Goal: Task Accomplishment & Management: Complete application form

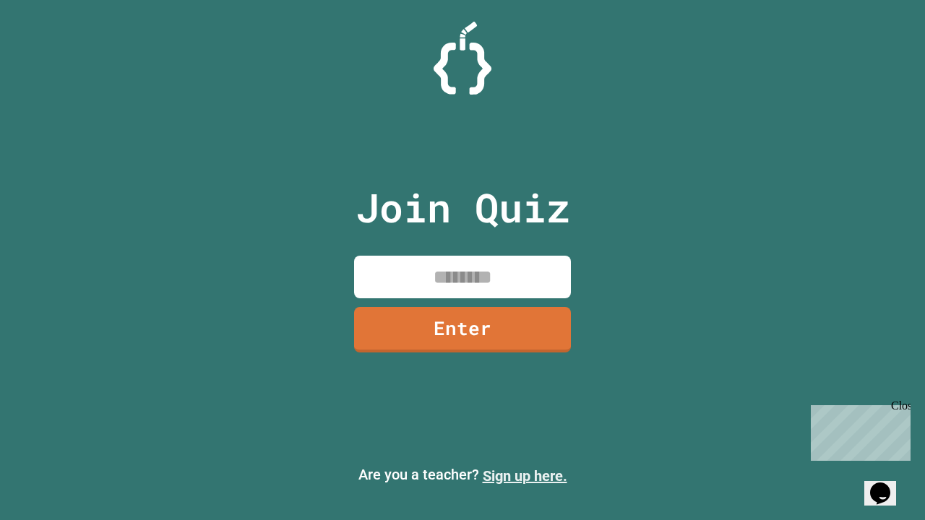
click at [525, 476] on link "Sign up here." at bounding box center [525, 476] width 85 height 17
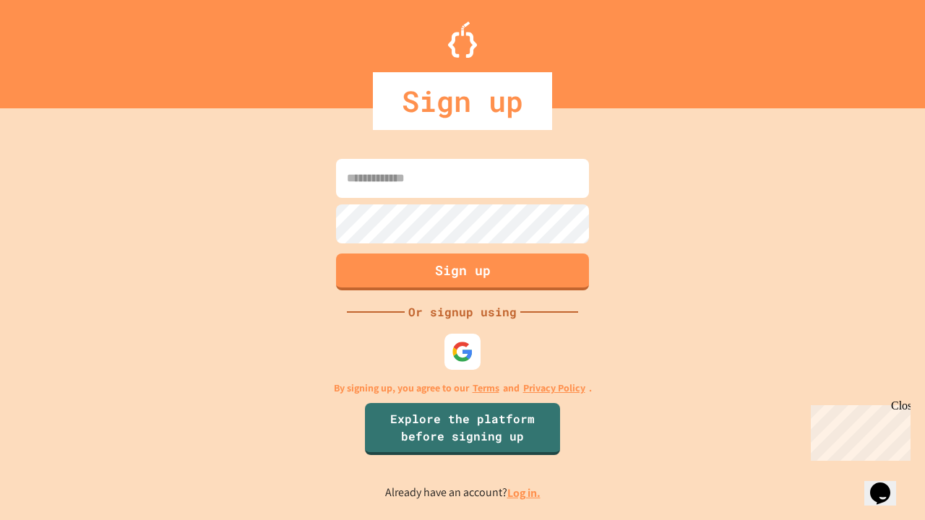
click at [525, 493] on link "Log in." at bounding box center [523, 493] width 33 height 15
